Goal: Task Accomplishment & Management: Complete application form

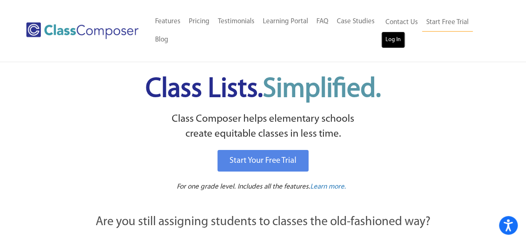
click at [389, 39] on link "Log In" at bounding box center [393, 40] width 24 height 17
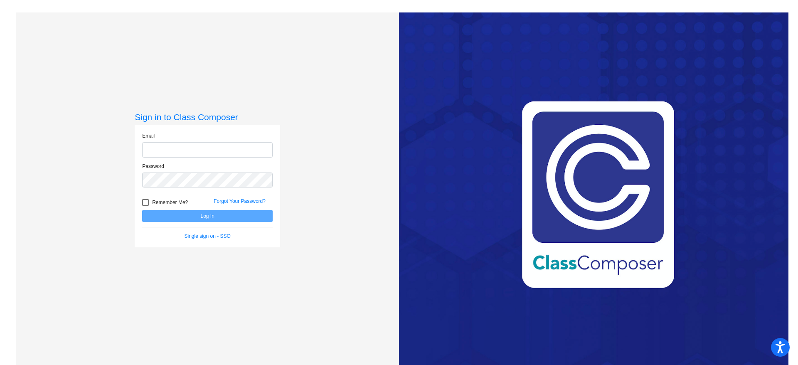
type input "[EMAIL_ADDRESS][PERSON_NAME][DOMAIN_NAME]"
click at [196, 219] on button "Log In" at bounding box center [207, 216] width 130 height 12
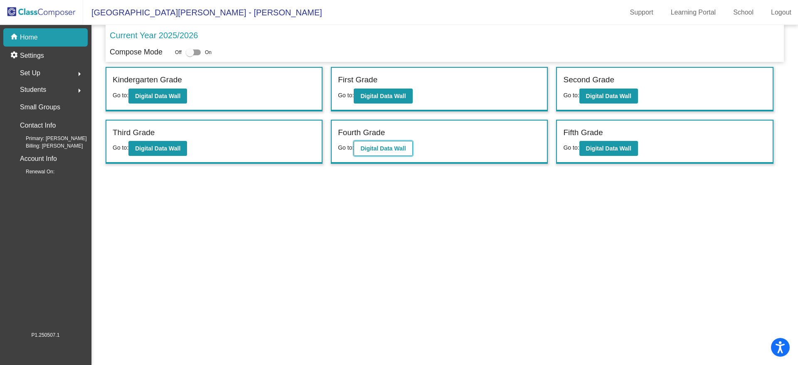
click at [400, 148] on b "Digital Data Wall" at bounding box center [382, 148] width 45 height 7
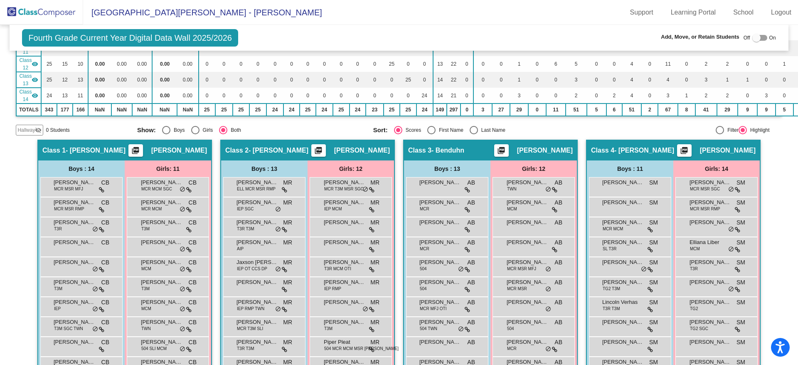
scroll to position [312, 0]
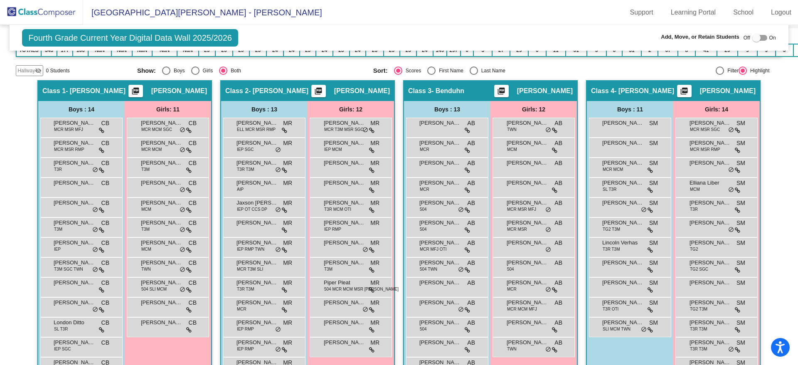
click at [29, 72] on span "Hallway" at bounding box center [25, 70] width 17 height 7
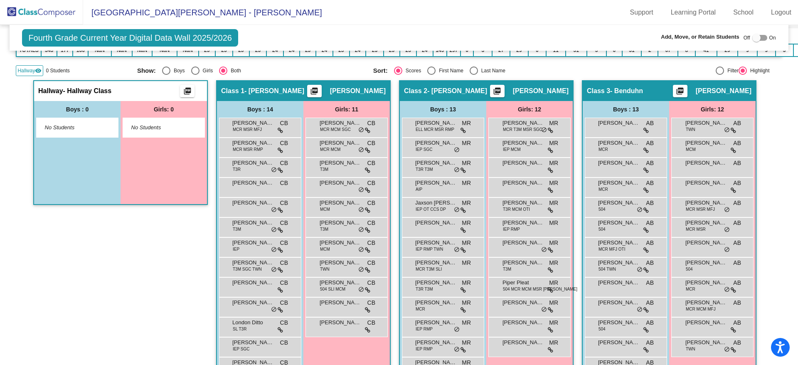
click at [98, 128] on div "No Students" at bounding box center [77, 127] width 65 height 8
click at [187, 92] on mat-icon "picture_as_pdf" at bounding box center [187, 93] width 10 height 12
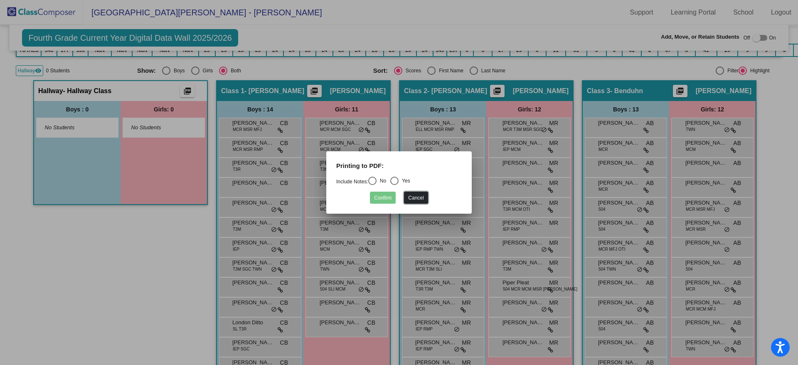
click at [411, 199] on button "Cancel" at bounding box center [416, 198] width 24 height 12
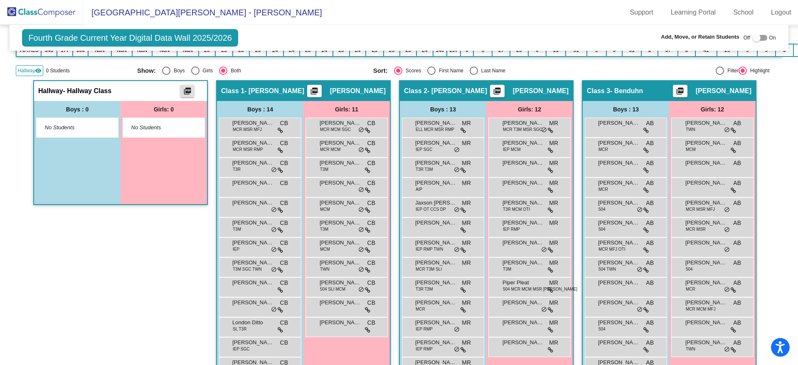
scroll to position [249, 0]
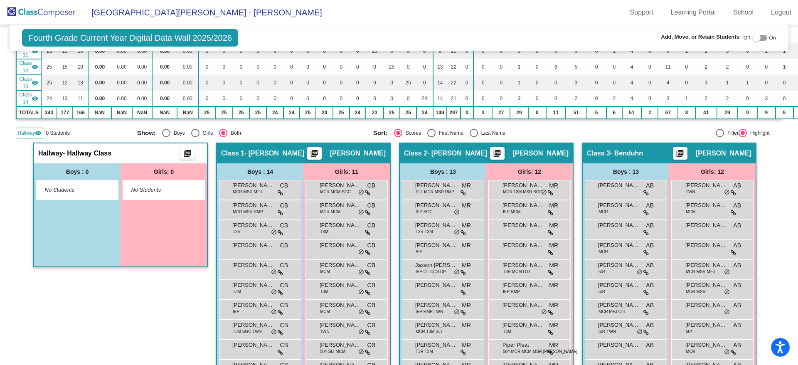
click at [31, 131] on span "Hallway" at bounding box center [25, 132] width 17 height 7
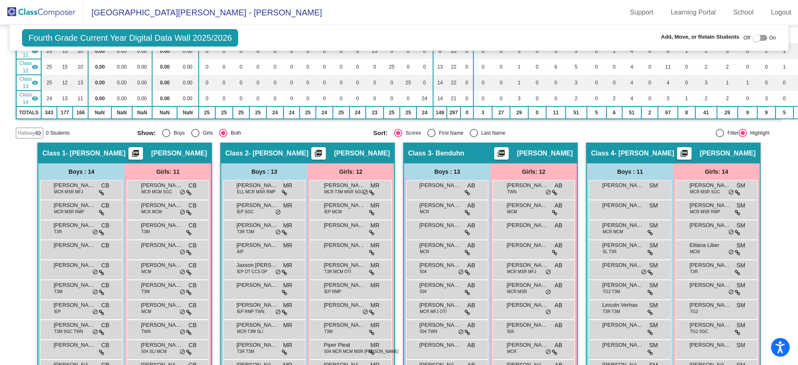
click at [30, 131] on span "Hallway" at bounding box center [25, 132] width 17 height 7
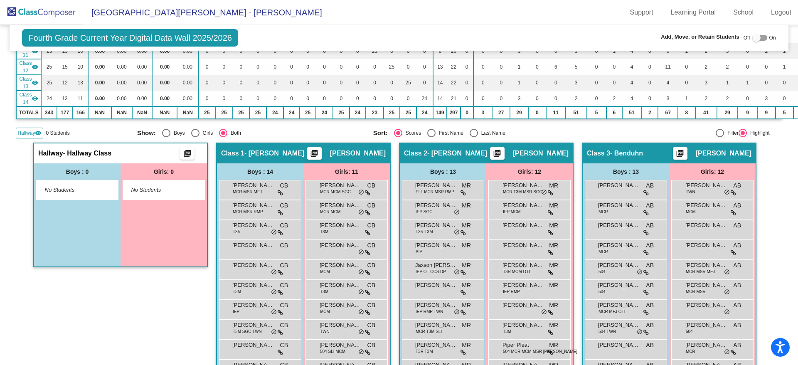
click at [161, 193] on span "No Students" at bounding box center [157, 190] width 52 height 8
click at [52, 198] on div "No Students" at bounding box center [77, 189] width 81 height 19
click at [91, 155] on span "- Hallway Class" at bounding box center [87, 153] width 49 height 8
click at [74, 186] on span "No Students" at bounding box center [71, 190] width 52 height 8
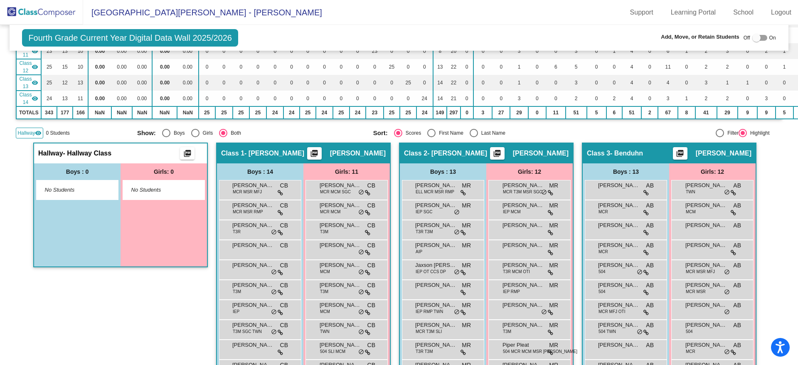
click at [68, 188] on span "No Students" at bounding box center [71, 190] width 52 height 8
click at [86, 192] on span "No Students" at bounding box center [71, 190] width 52 height 8
click at [184, 155] on mat-icon "picture_as_pdf" at bounding box center [187, 155] width 10 height 12
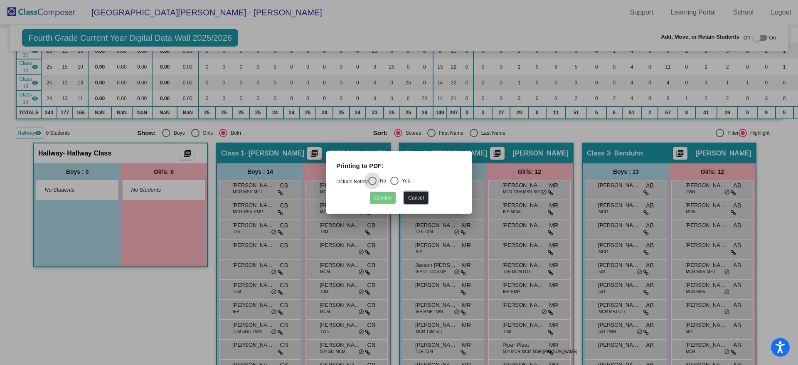
click at [413, 199] on button "Cancel" at bounding box center [416, 198] width 24 height 12
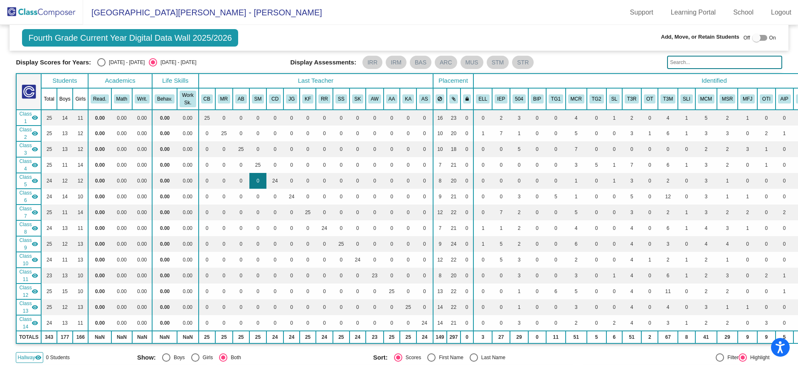
scroll to position [0, 0]
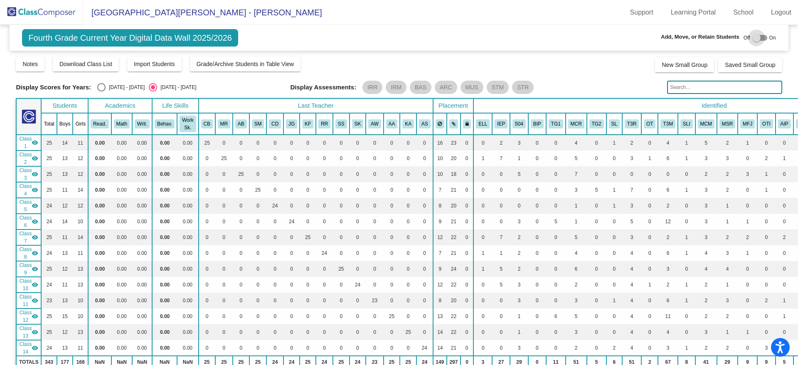
click at [752, 42] on label at bounding box center [759, 38] width 15 height 10
checkbox input "true"
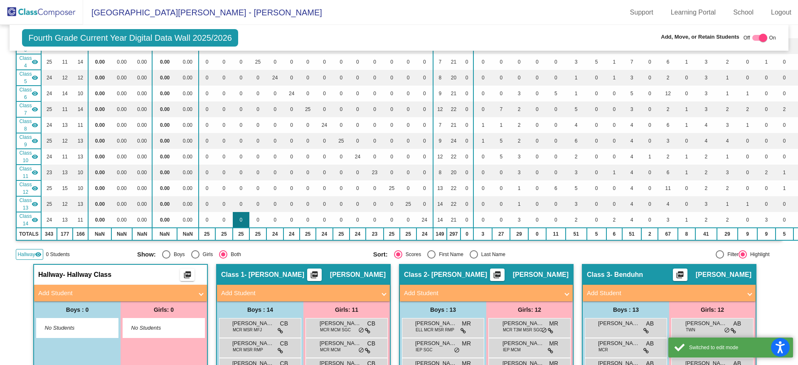
scroll to position [187, 0]
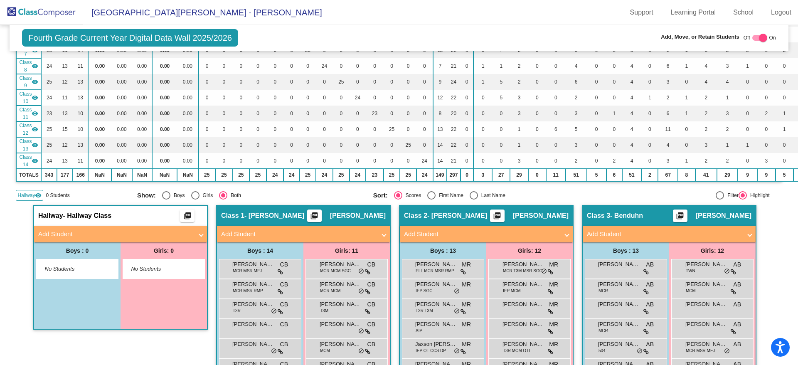
click at [96, 268] on div "No Students" at bounding box center [77, 269] width 65 height 8
click at [57, 235] on mat-panel-title "Add Student" at bounding box center [115, 234] width 155 height 10
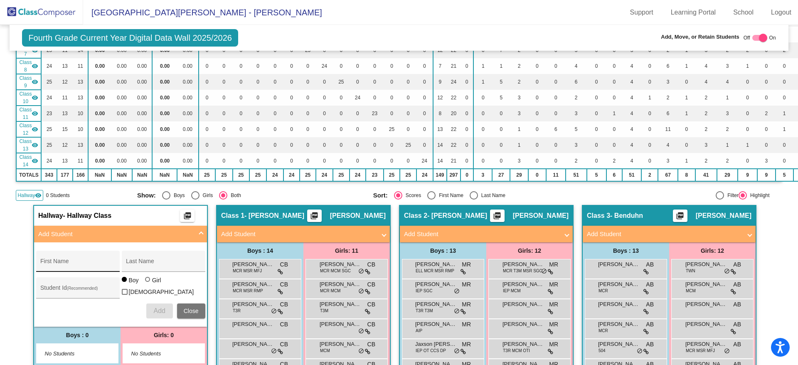
click at [62, 265] on input "First Name" at bounding box center [77, 264] width 75 height 7
type input "[PERSON_NAME]"
click at [78, 288] on input "Student Id (Recommended)" at bounding box center [77, 291] width 75 height 7
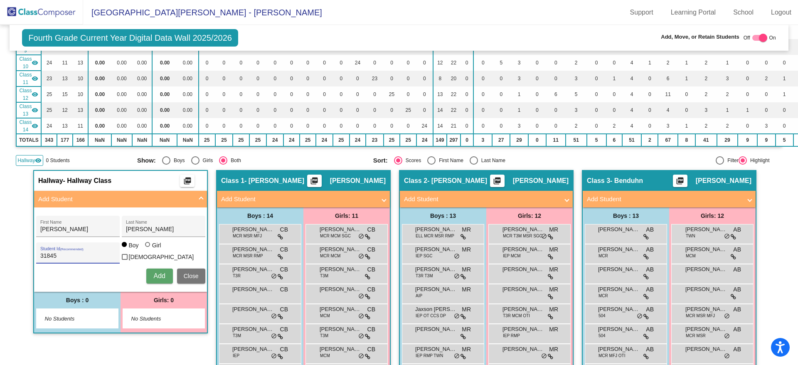
scroll to position [249, 0]
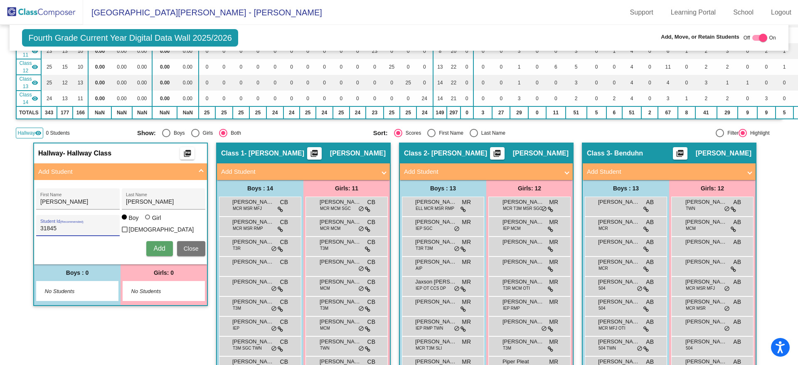
type input "31845"
click at [160, 247] on span "Add" at bounding box center [159, 248] width 12 height 7
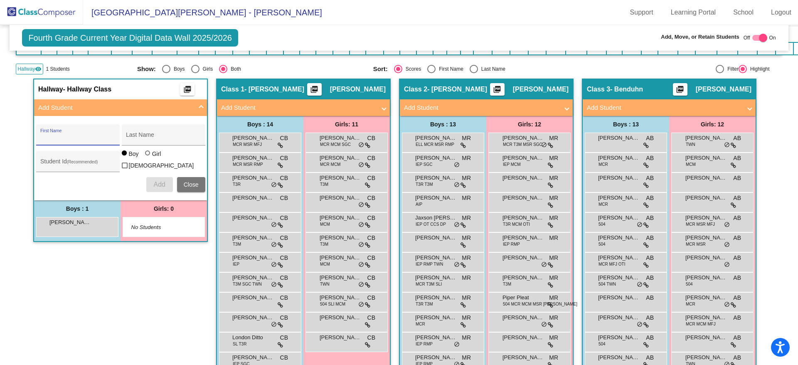
scroll to position [312, 0]
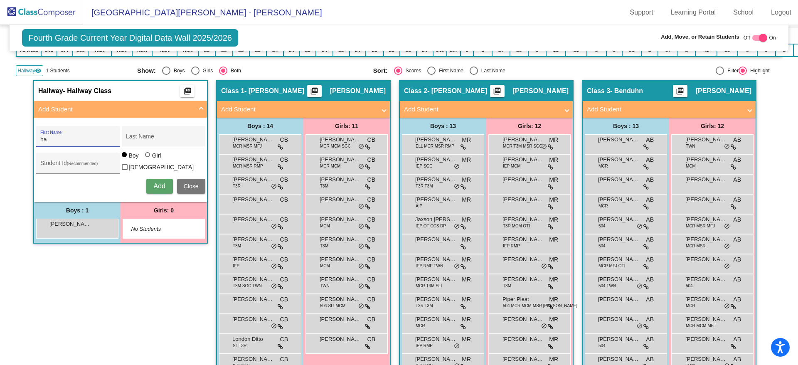
type input "h"
type input "[PERSON_NAME]"
click at [130, 133] on div "Last Name" at bounding box center [163, 138] width 75 height 17
type input "[PERSON_NAME]"
click at [72, 163] on input "Student Id (Recommended)" at bounding box center [77, 166] width 75 height 7
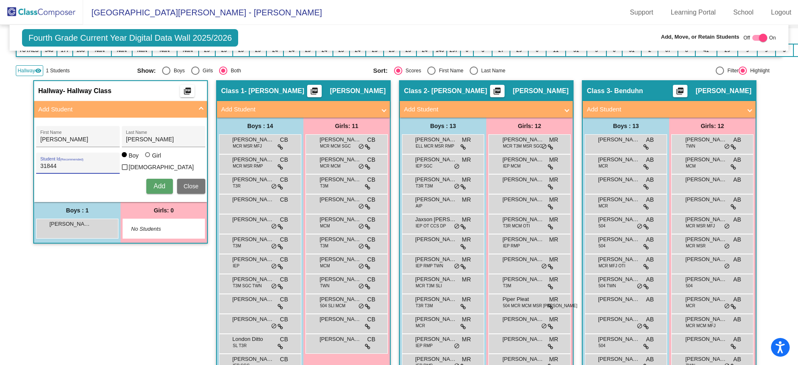
type input "31844"
click at [153, 182] on span "Add" at bounding box center [159, 185] width 12 height 7
